Goal: Task Accomplishment & Management: Manage account settings

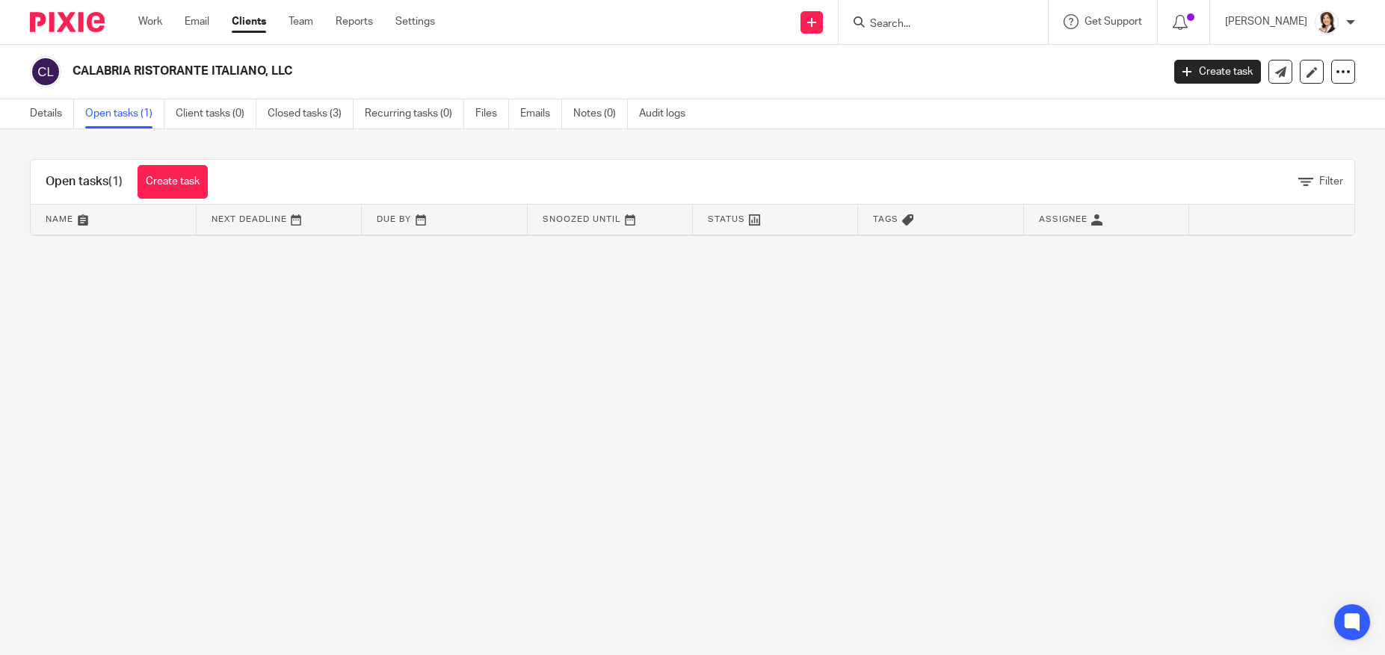
click at [889, 18] on input "Search" at bounding box center [935, 24] width 135 height 13
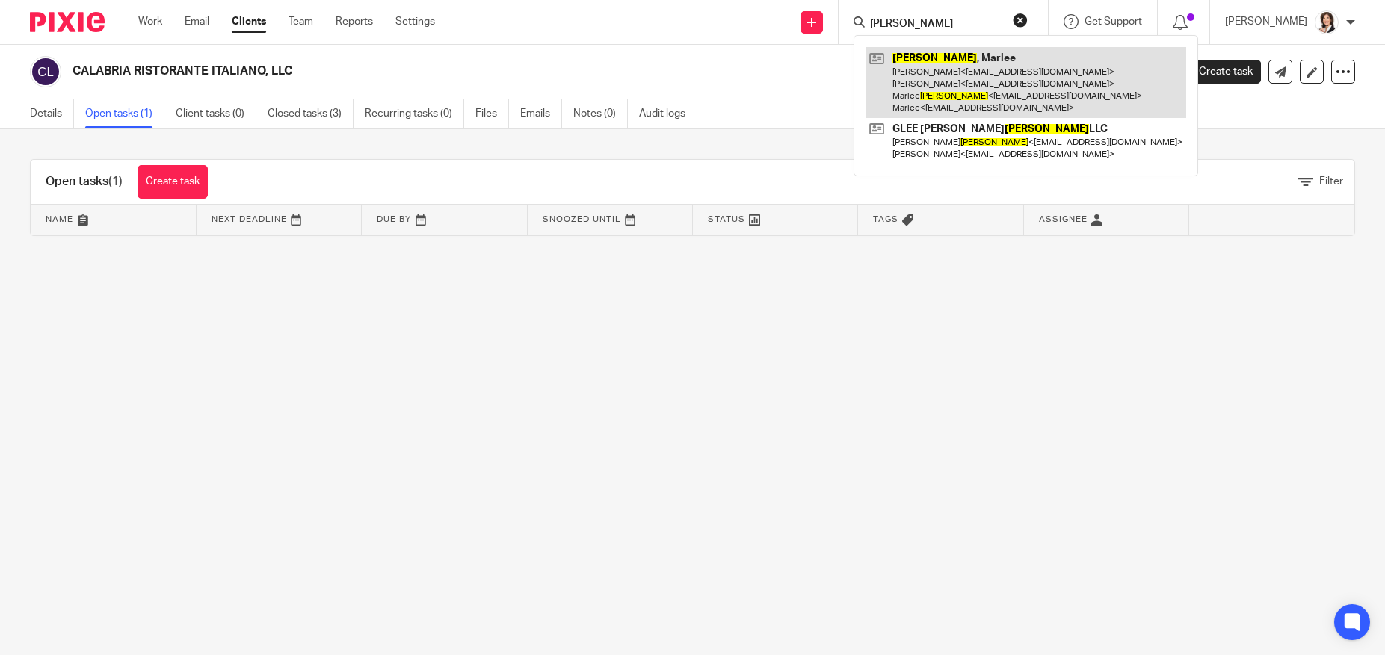
type input "draper"
click at [945, 70] on link at bounding box center [1025, 82] width 321 height 71
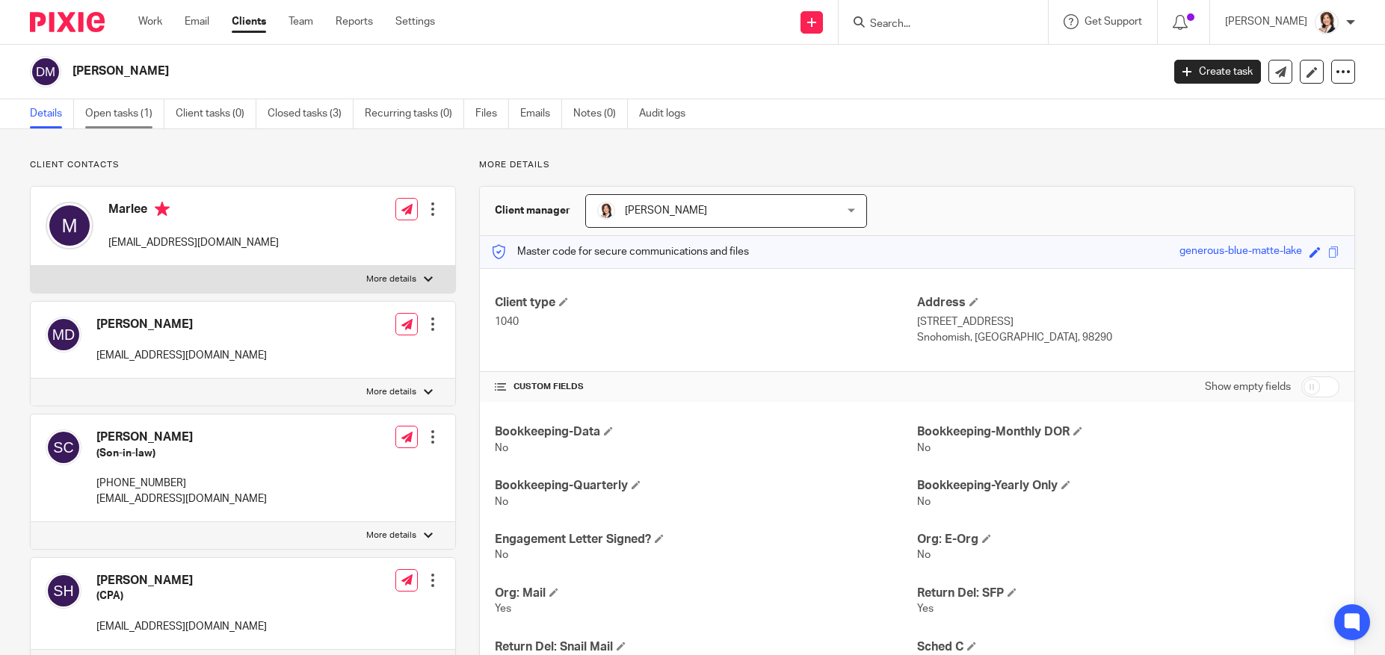
click at [116, 116] on link "Open tasks (1)" at bounding box center [124, 113] width 79 height 29
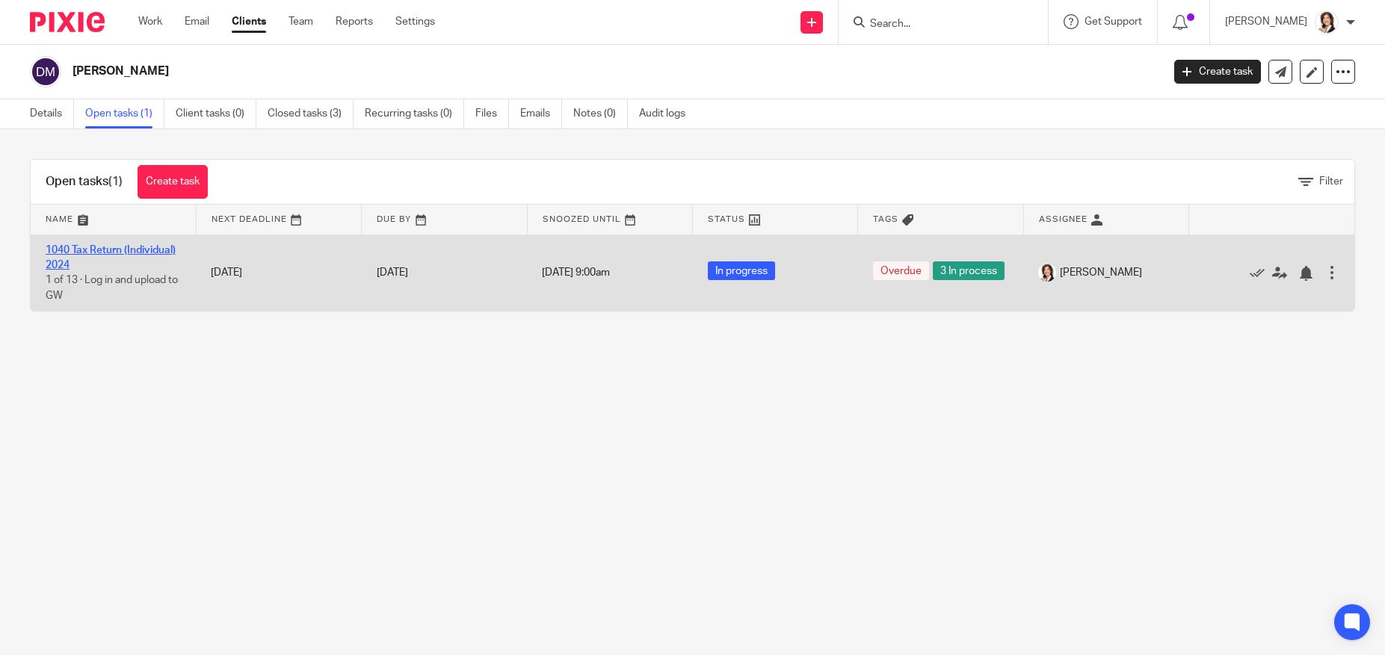
click at [99, 253] on link "1040 Tax Return (Individual) 2024" at bounding box center [111, 257] width 130 height 25
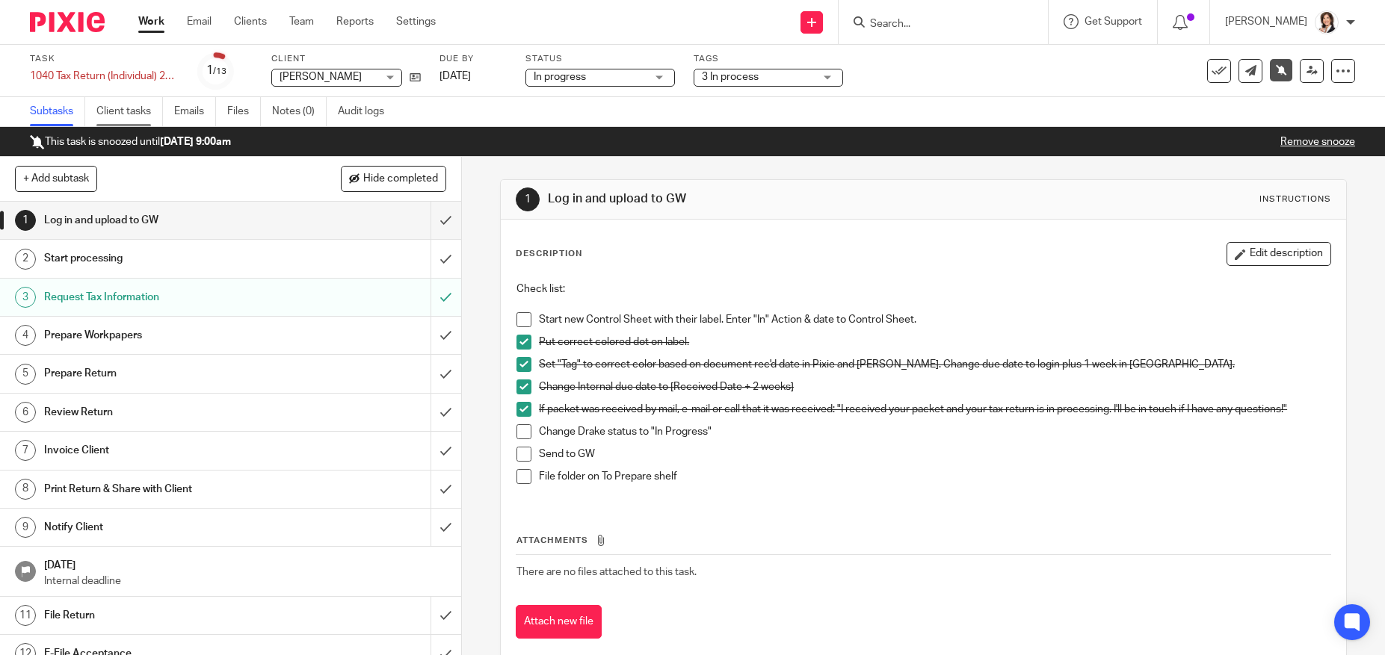
click at [115, 114] on link "Client tasks" at bounding box center [129, 111] width 67 height 29
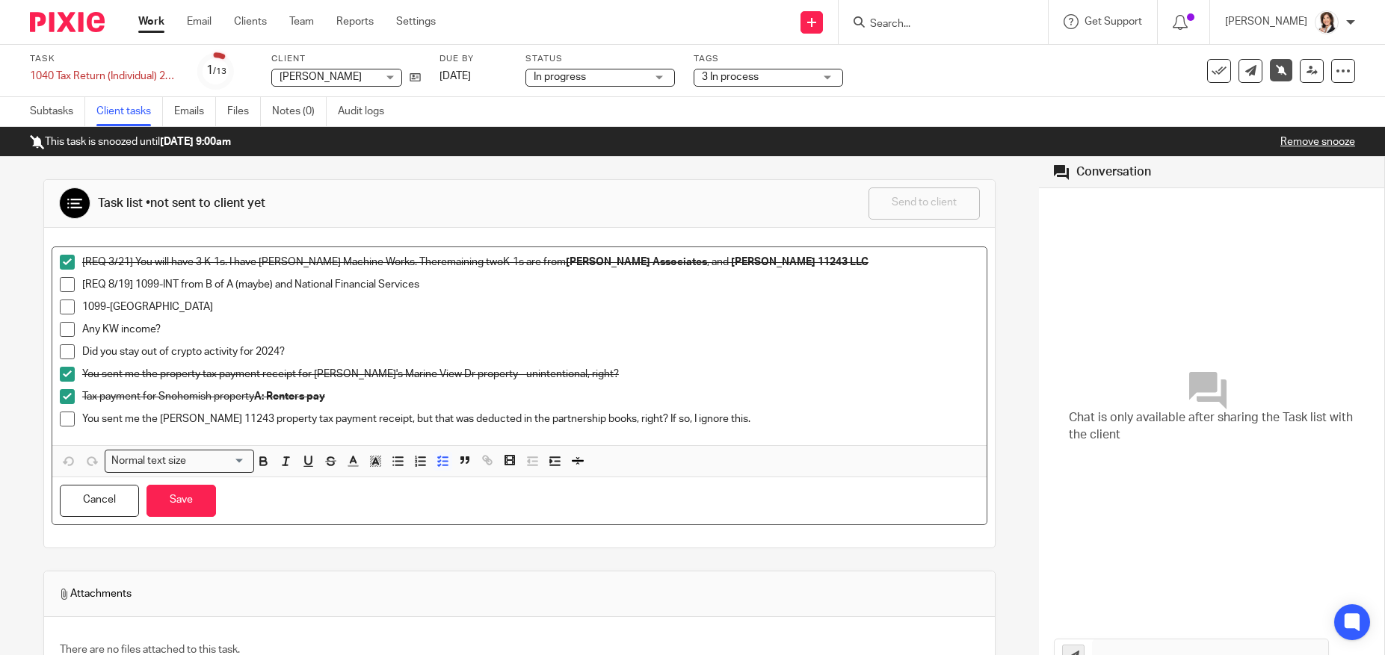
click at [733, 422] on p "You sent me the [PERSON_NAME] 11243 property tax payment receipt, but that was …" at bounding box center [530, 419] width 897 height 15
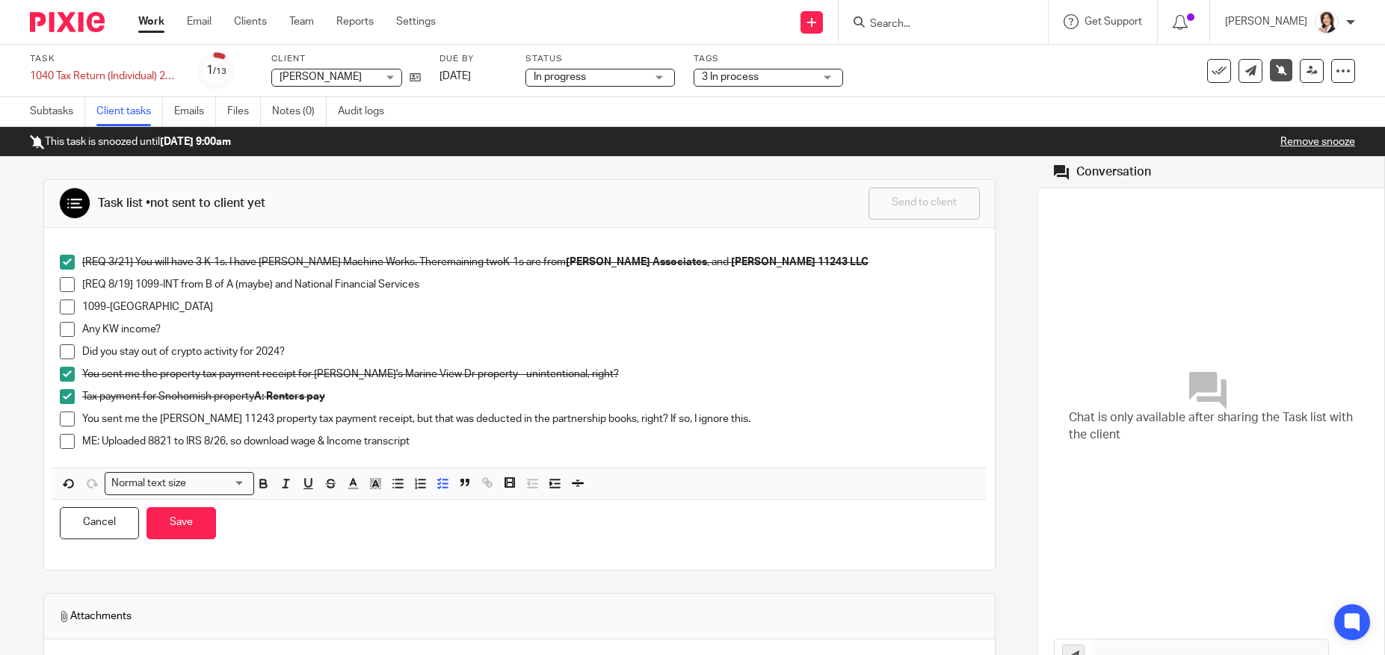
click at [451, 442] on p "ME: Uploaded 8821 to IRS 8/26, so download wage & Income transcript" at bounding box center [530, 441] width 897 height 15
click at [174, 524] on button "Save" at bounding box center [181, 523] width 70 height 32
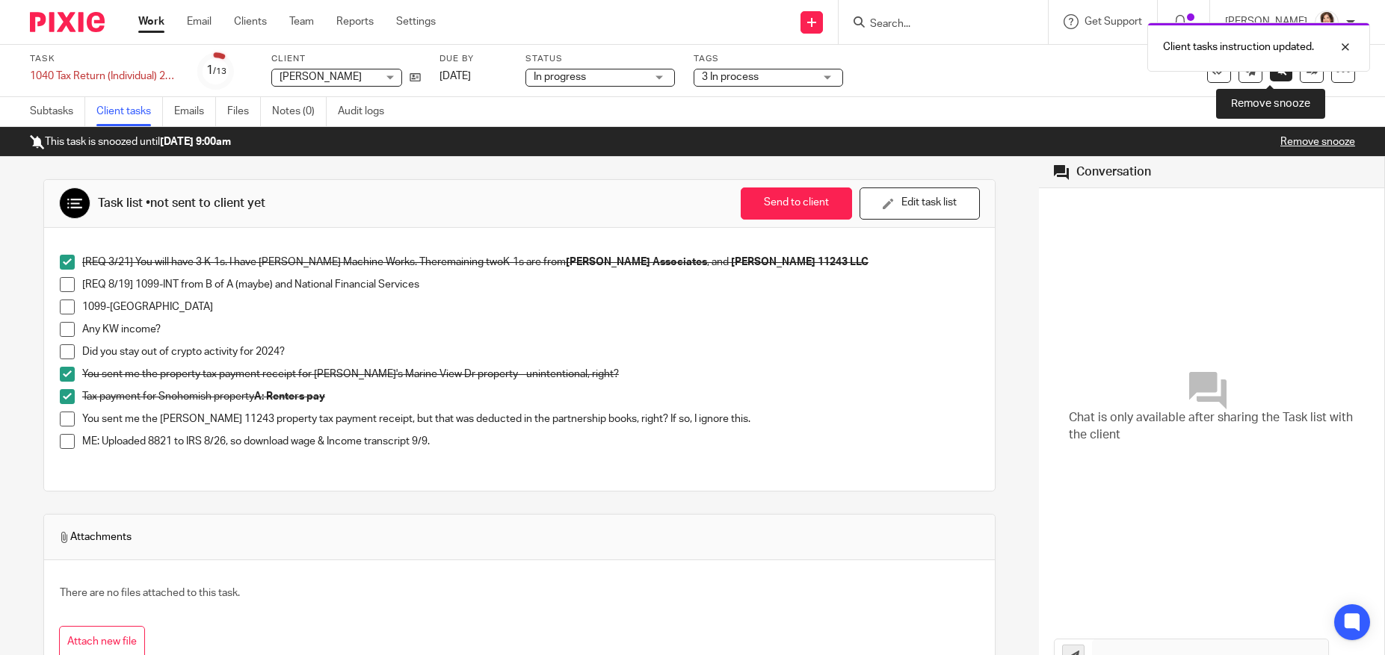
click at [1271, 76] on link at bounding box center [1281, 70] width 22 height 22
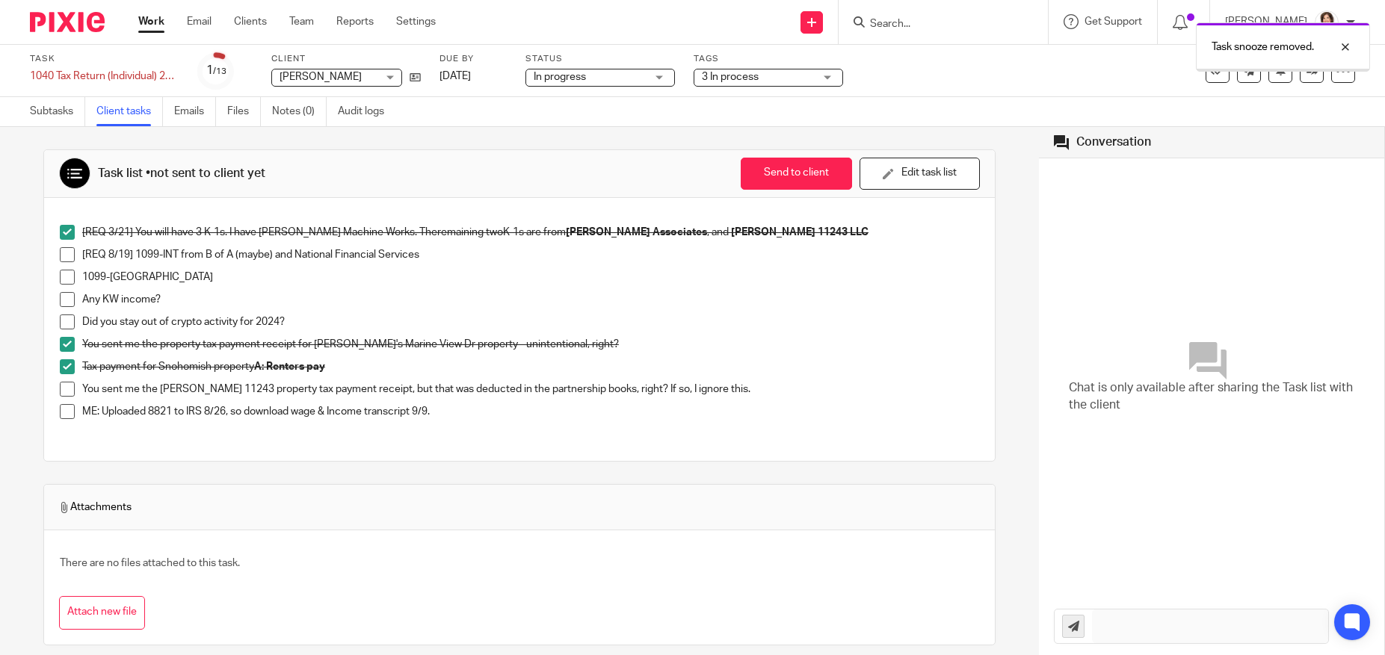
click at [1269, 70] on div at bounding box center [1283, 70] width 173 height 2
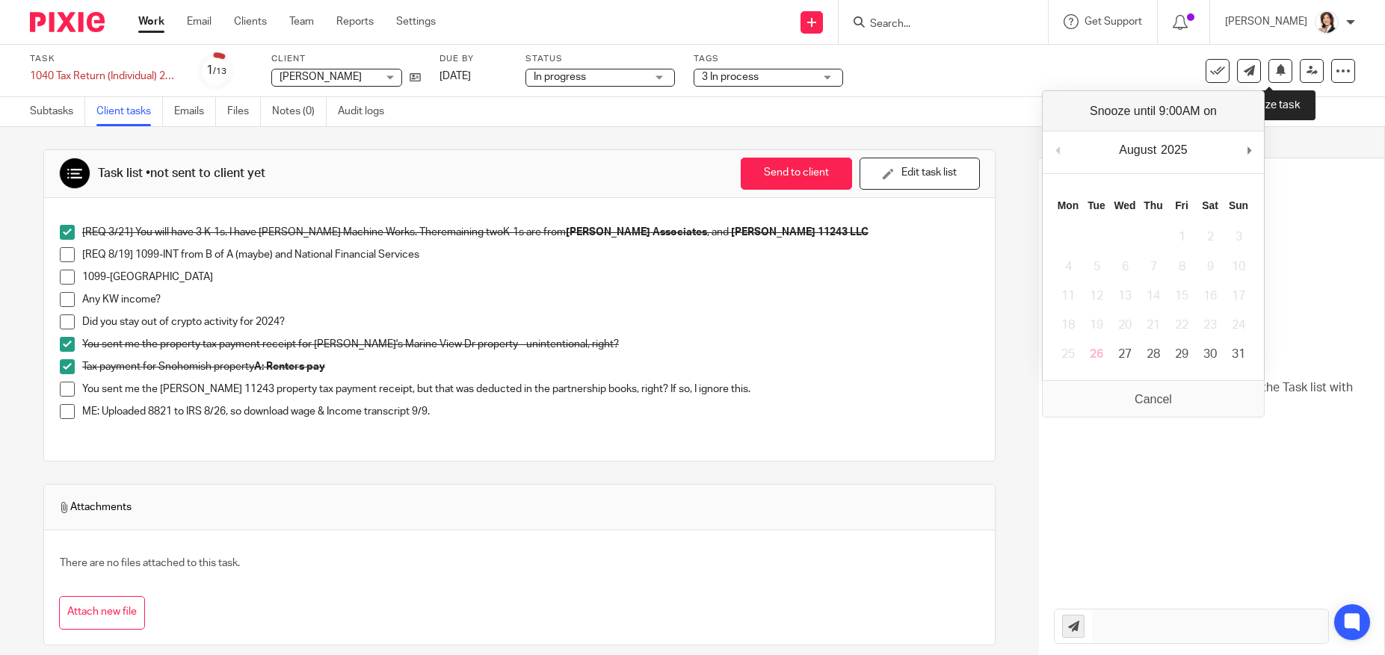
click at [1275, 70] on icon at bounding box center [1280, 69] width 11 height 11
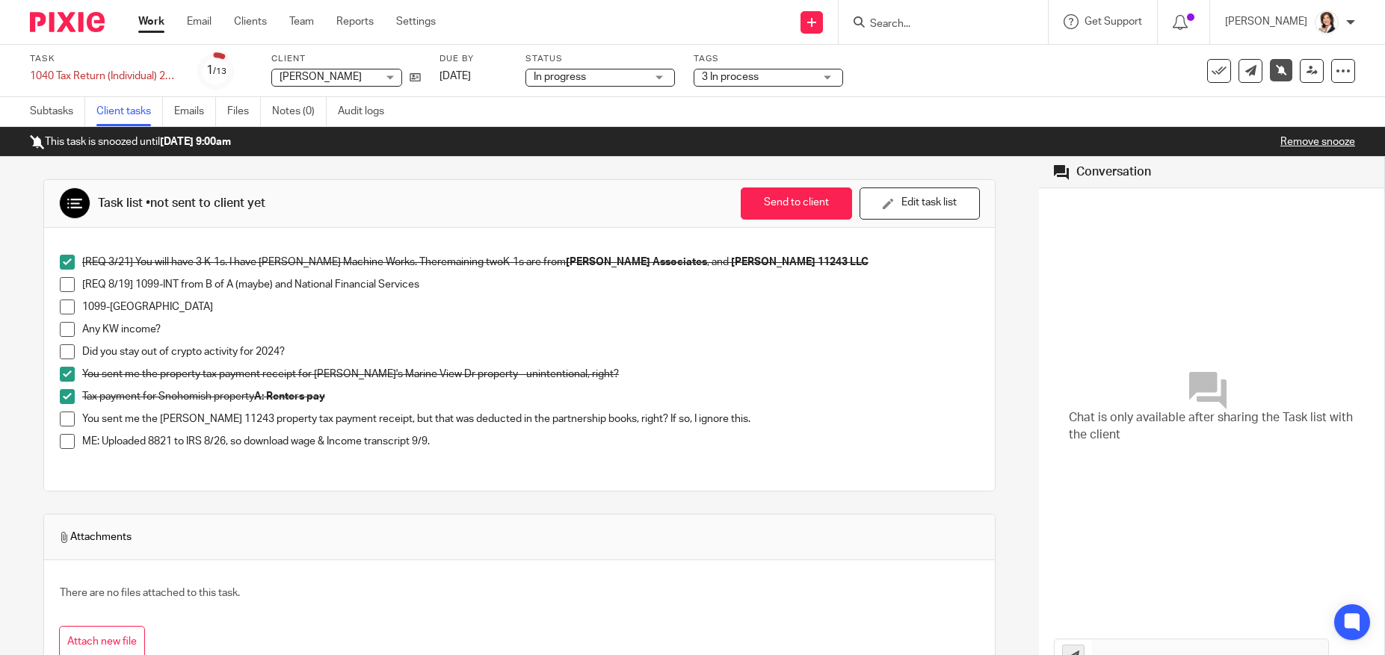
click at [895, 23] on input "Search" at bounding box center [935, 24] width 135 height 13
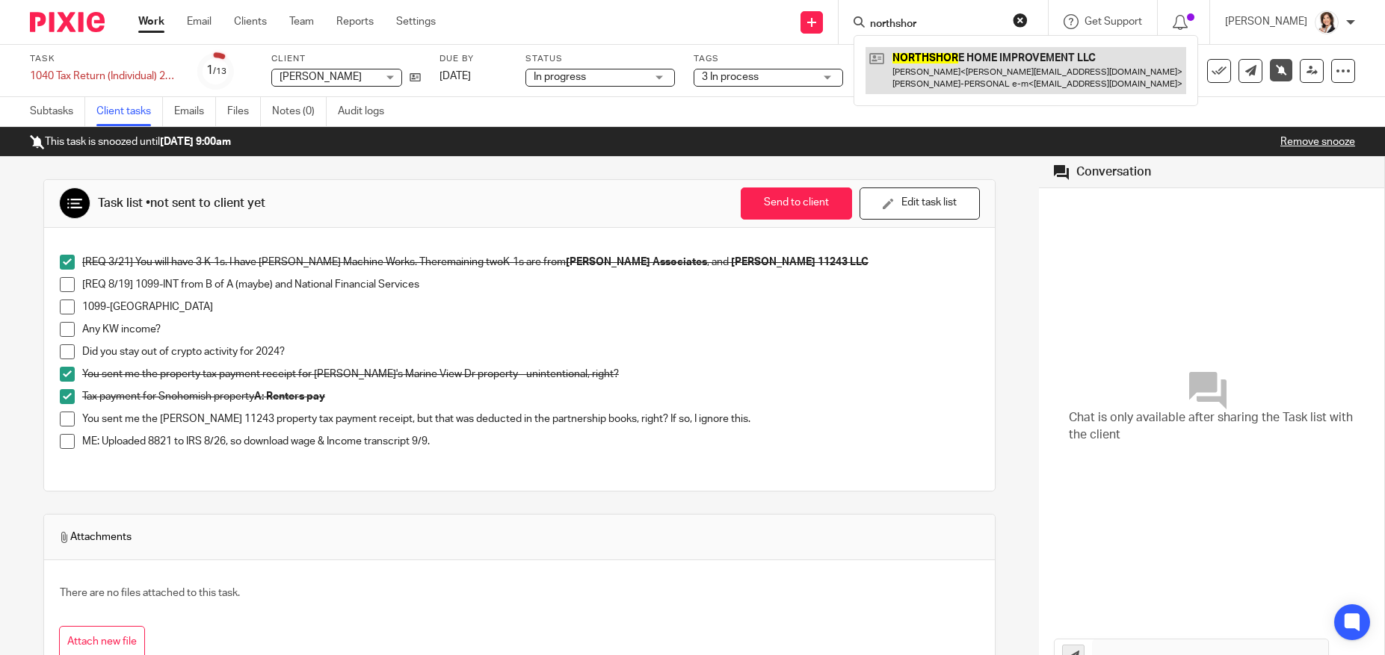
type input "northshor"
click at [944, 69] on link at bounding box center [1025, 70] width 321 height 46
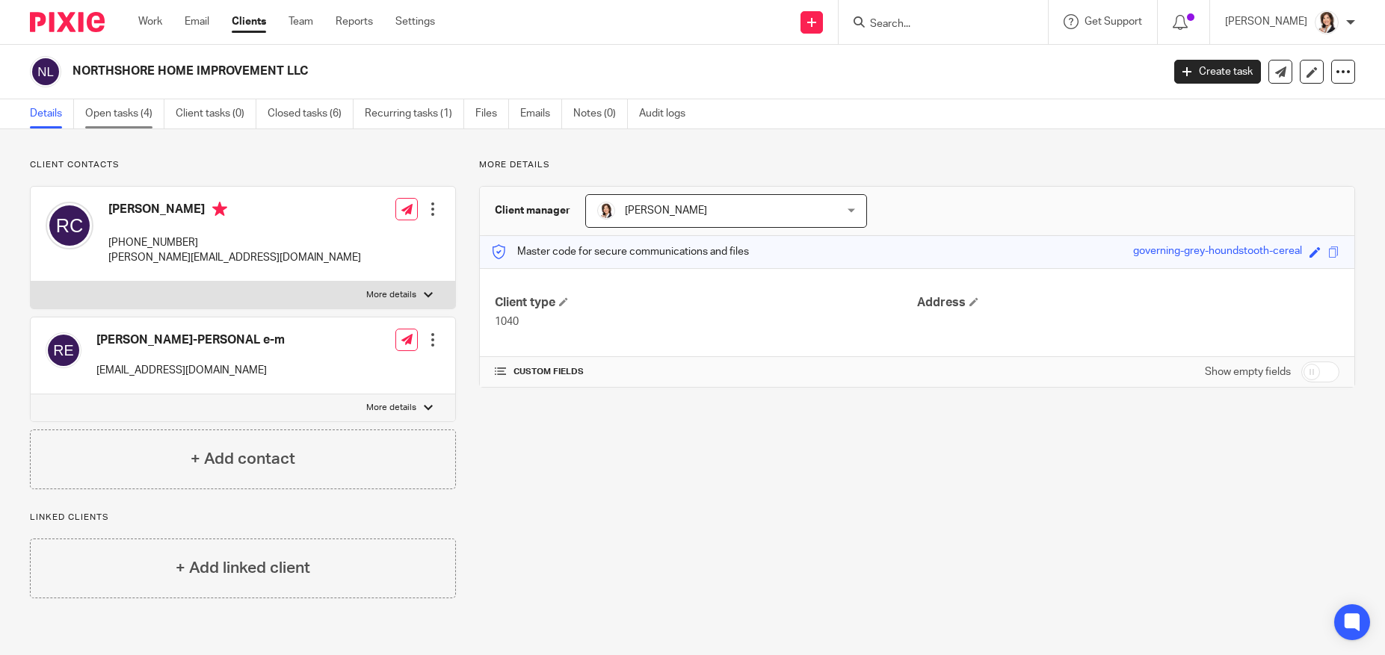
click at [108, 111] on link "Open tasks (4)" at bounding box center [124, 113] width 79 height 29
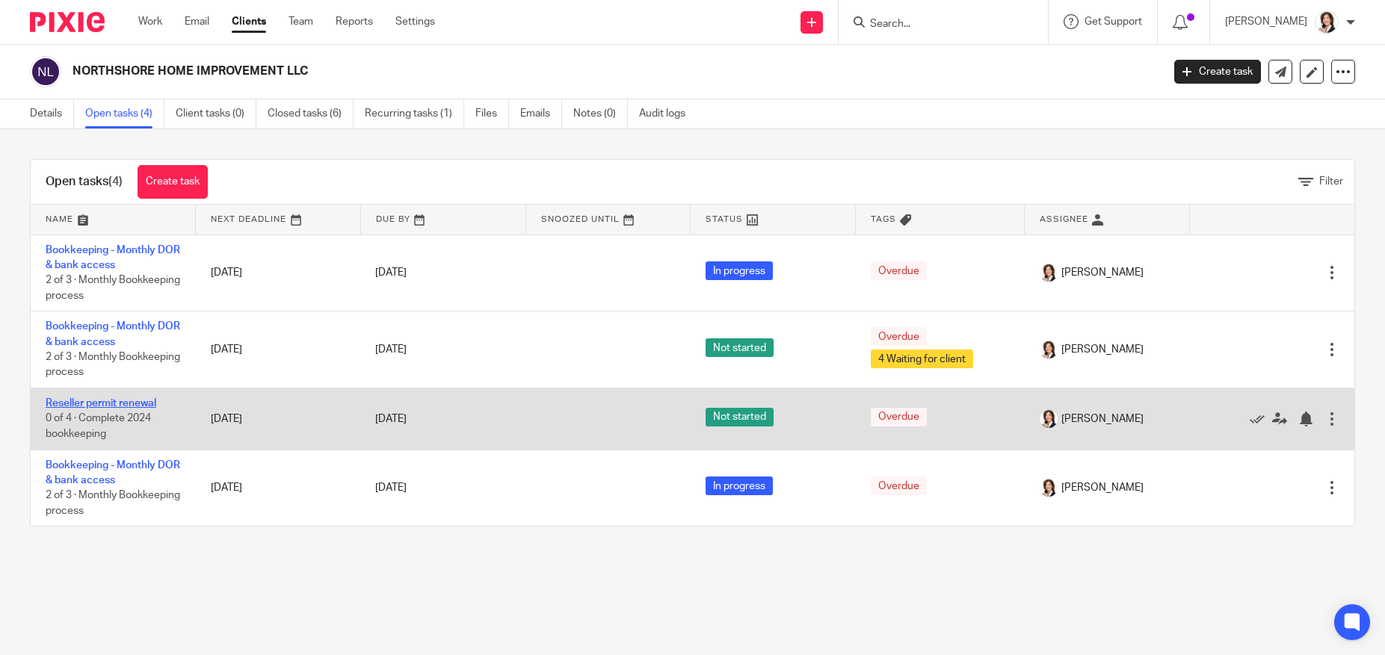
click at [81, 401] on link "Reseller permit renewal" at bounding box center [101, 403] width 111 height 10
